Goal: Navigation & Orientation: Find specific page/section

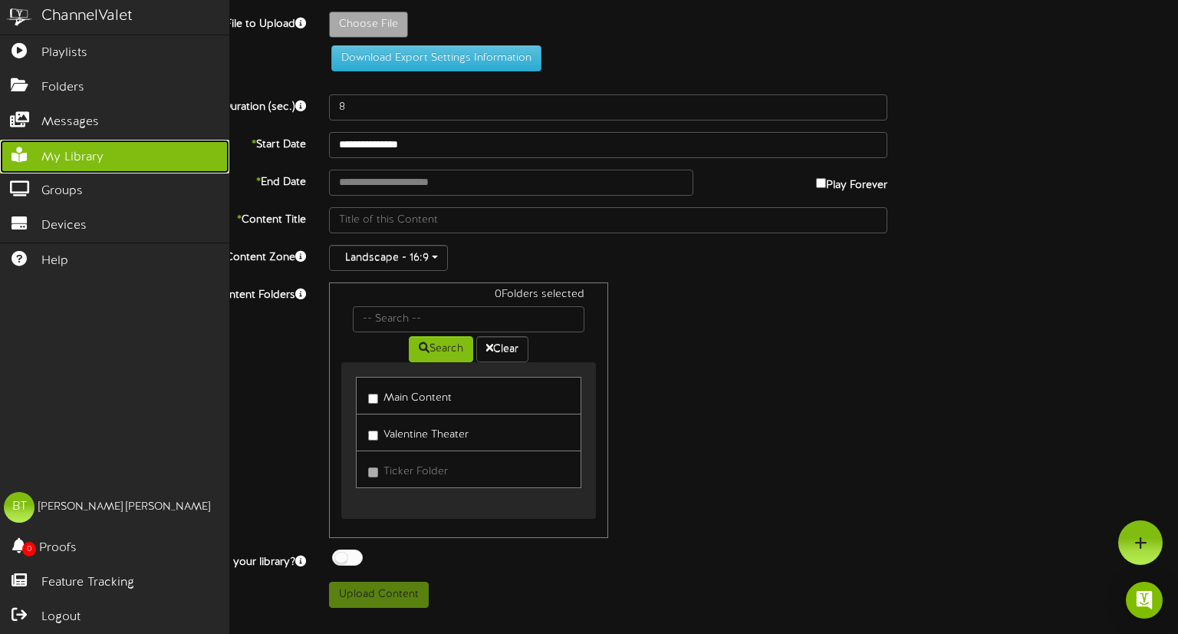
click at [63, 153] on span "My Library" at bounding box center [72, 158] width 62 height 18
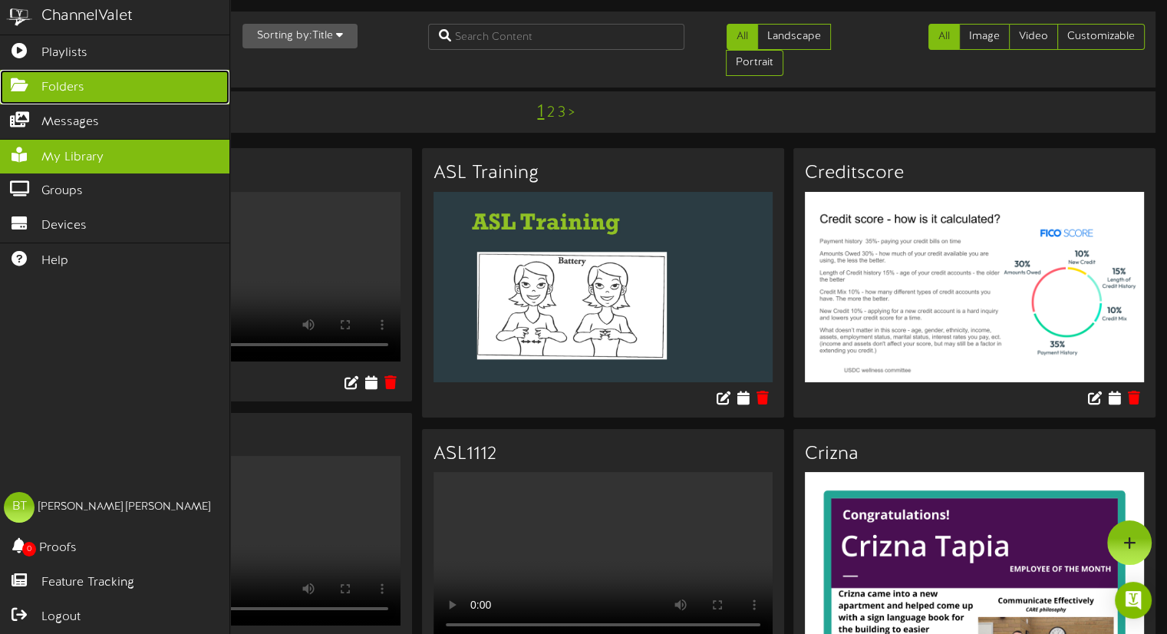
click at [64, 74] on link "Folders" at bounding box center [114, 87] width 229 height 35
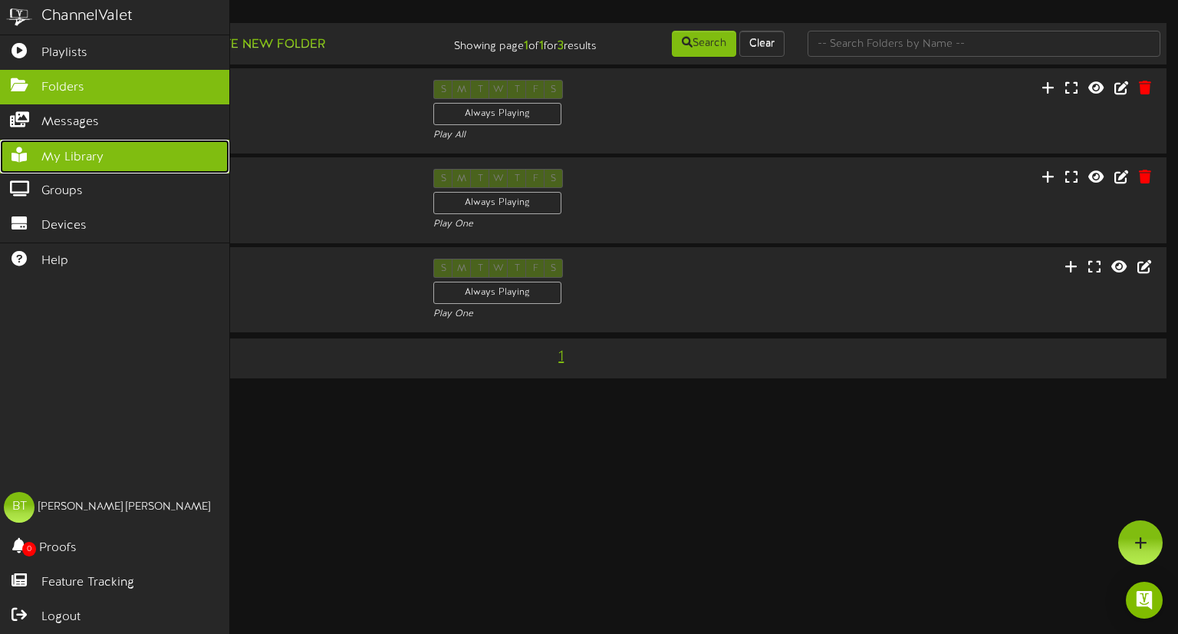
click at [26, 152] on icon at bounding box center [19, 153] width 38 height 12
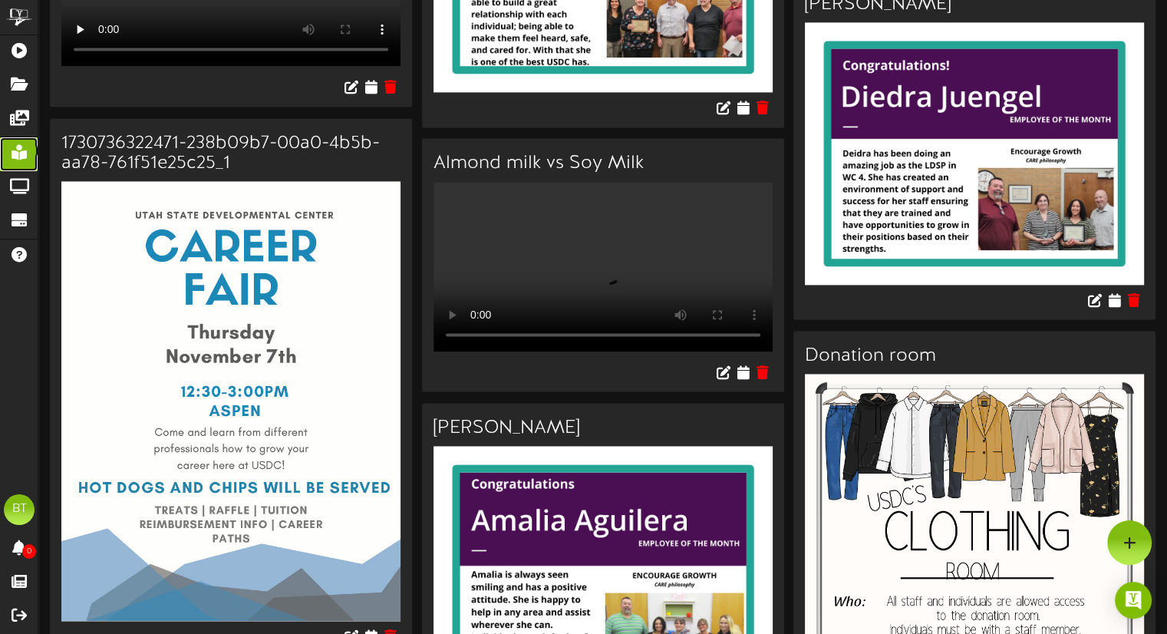
scroll to position [1534, 0]
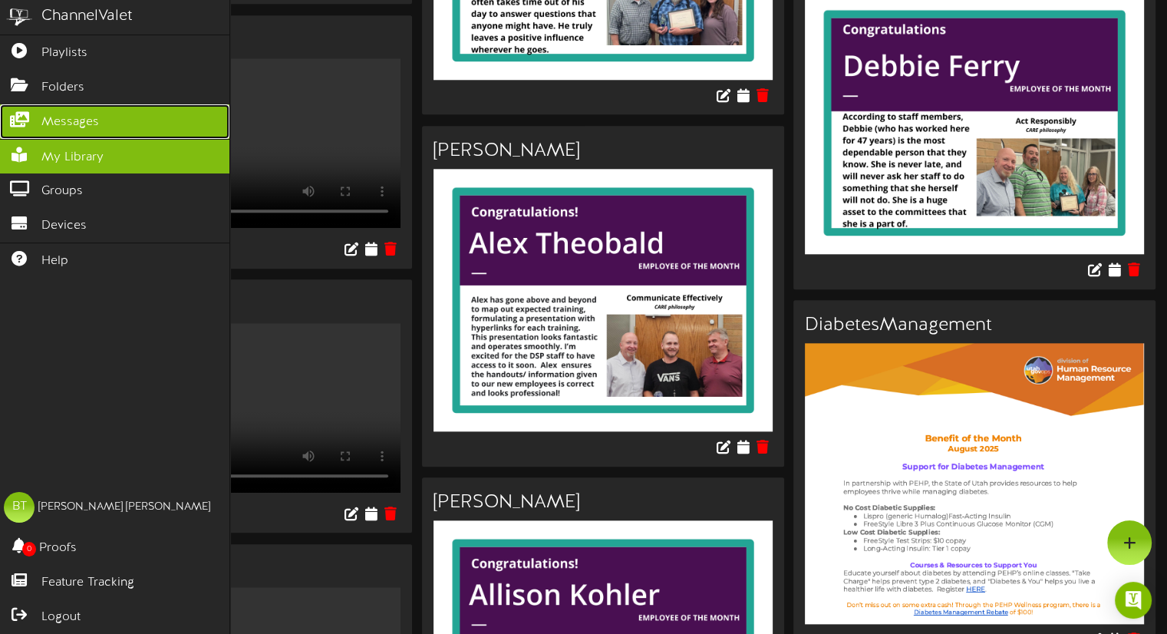
click at [45, 114] on span "Messages" at bounding box center [70, 123] width 58 height 18
